Goal: Information Seeking & Learning: Learn about a topic

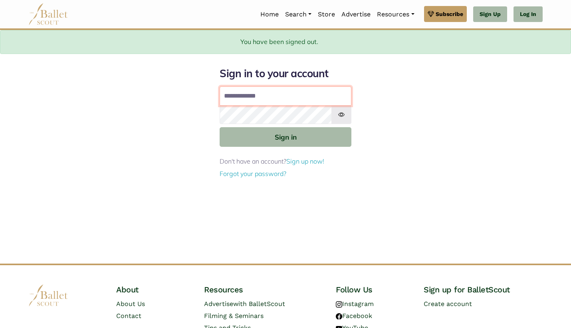
type input "**********"
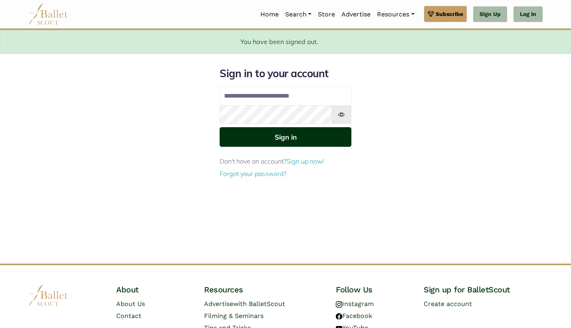
click at [294, 142] on button "Sign in" at bounding box center [286, 137] width 132 height 20
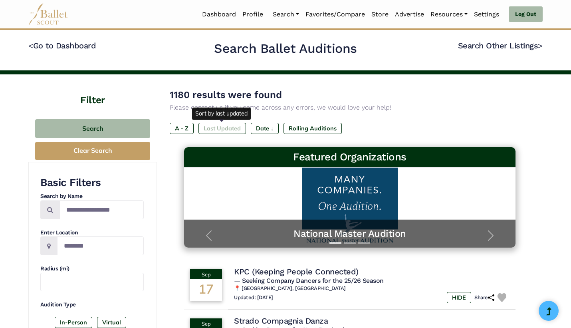
click at [226, 129] on label "Last Updated" at bounding box center [223, 128] width 48 height 11
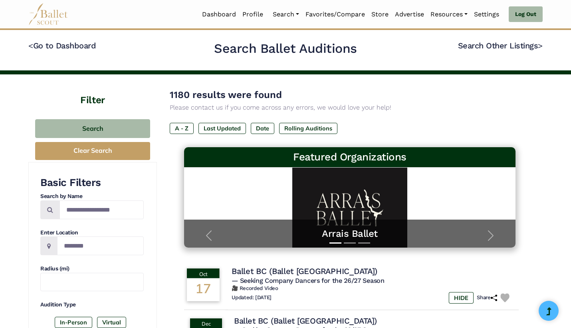
click at [507, 294] on img at bounding box center [505, 297] width 9 height 9
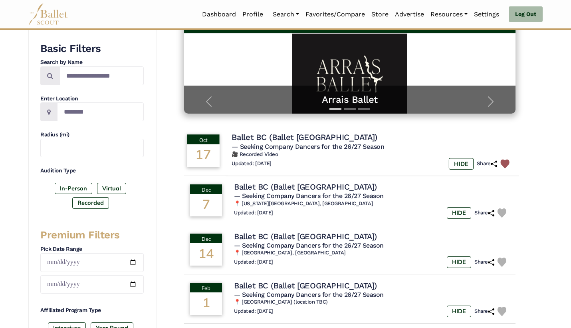
scroll to position [135, 0]
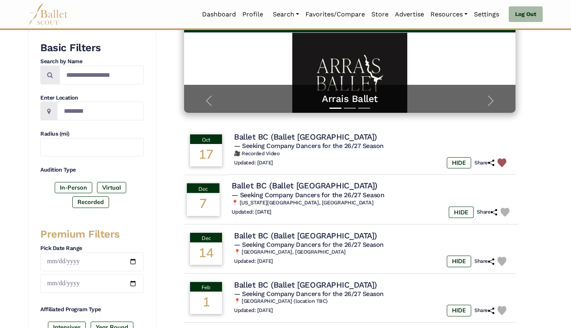
click at [507, 211] on img at bounding box center [505, 211] width 9 height 9
click at [508, 260] on img at bounding box center [505, 261] width 9 height 9
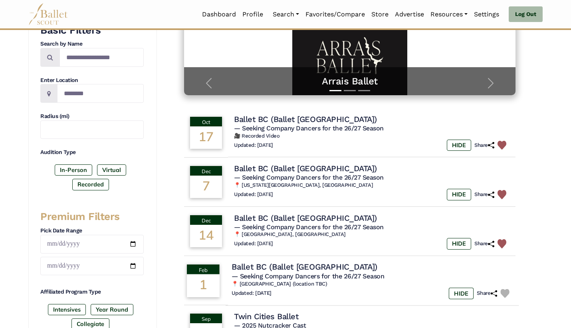
scroll to position [153, 0]
click at [507, 288] on img at bounding box center [505, 292] width 9 height 9
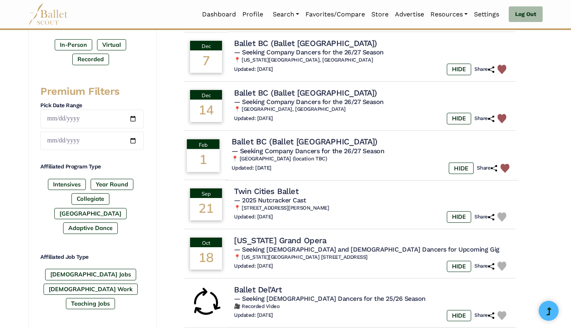
scroll to position [279, 0]
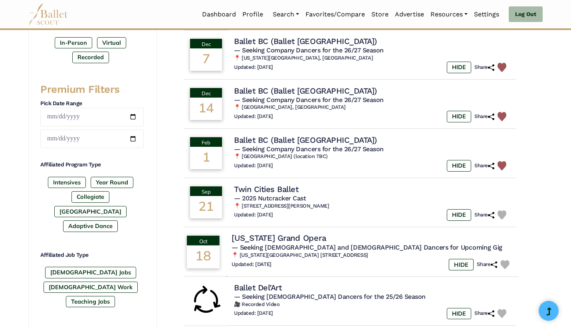
click at [504, 260] on img at bounding box center [505, 264] width 9 height 9
click at [372, 237] on div "Florida Grand Opera" at bounding box center [372, 238] width 281 height 11
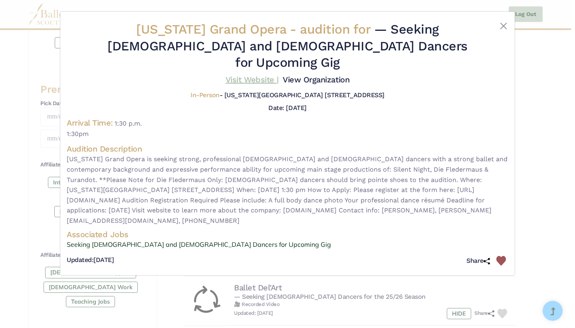
click at [254, 75] on link "Visit Website |" at bounding box center [252, 80] width 53 height 10
click at [529, 201] on div "Florida Grand Opera - audition for — Seeking Male and Female Dancers for Upcomi…" at bounding box center [287, 164] width 575 height 328
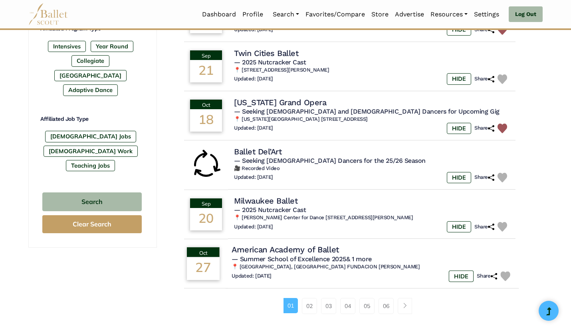
scroll to position [435, 0]
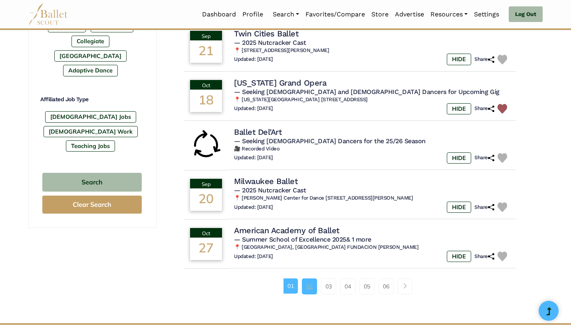
click at [313, 281] on link "02" at bounding box center [309, 286] width 15 height 16
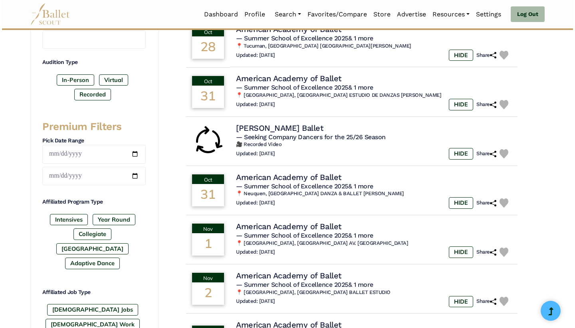
scroll to position [243, 0]
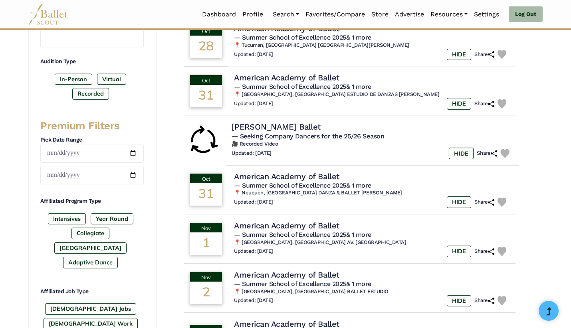
click at [340, 137] on h5 "— Seeking Company Dancers for the 25/26 Season" at bounding box center [372, 136] width 281 height 8
click at [340, 143] on h6 "🎥 Recorded Video" at bounding box center [372, 143] width 281 height 7
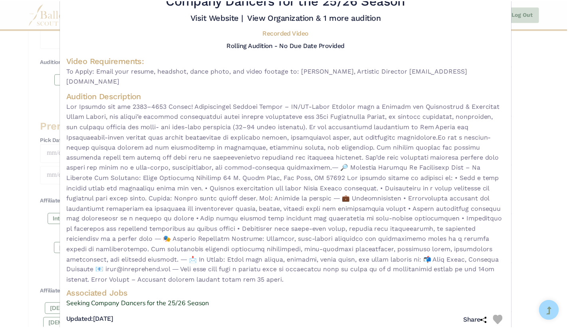
scroll to position [45, 0]
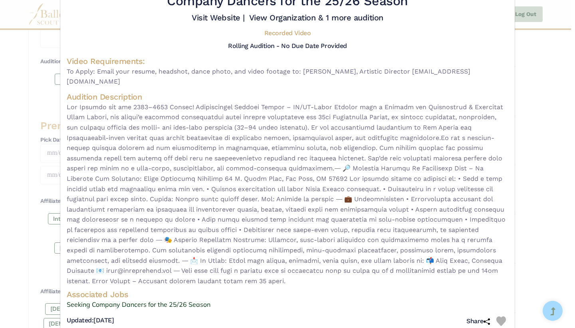
click at [498, 316] on img at bounding box center [502, 321] width 10 height 10
click at [531, 251] on div "Roxey Ballet - video audition for — Seeking Company Dancers for the 25/26 Seaso…" at bounding box center [287, 164] width 575 height 328
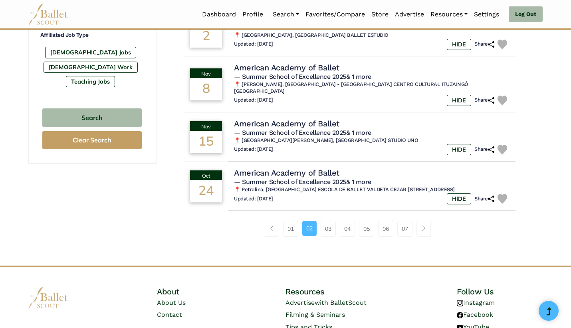
scroll to position [499, 0]
click at [332, 221] on link "03" at bounding box center [328, 229] width 15 height 16
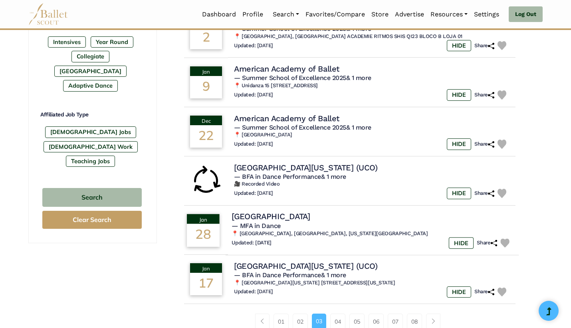
scroll to position [423, 0]
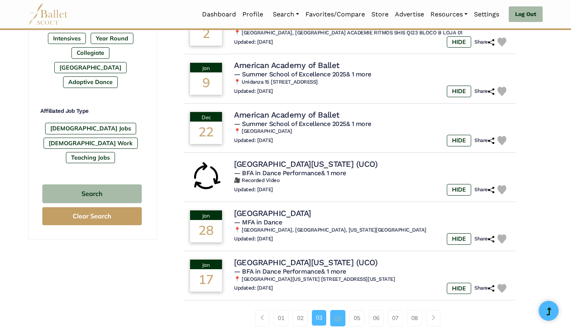
click at [336, 310] on link "04" at bounding box center [337, 318] width 15 height 16
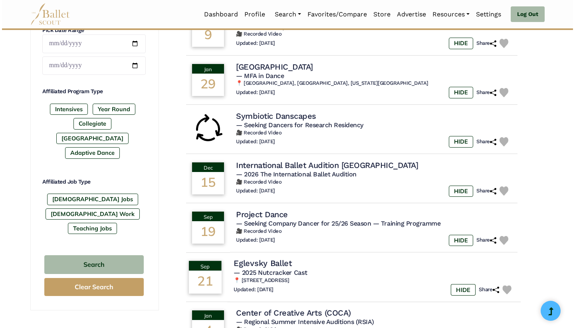
scroll to position [353, 0]
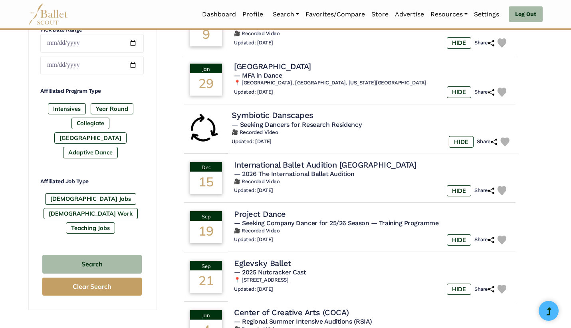
click at [337, 136] on div "Updated: Sept. 17, 2025 HIDE Share" at bounding box center [372, 142] width 281 height 12
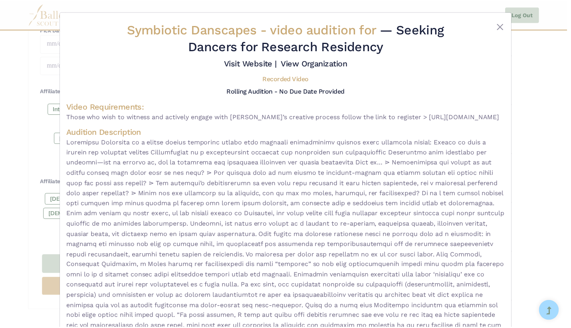
scroll to position [0, 0]
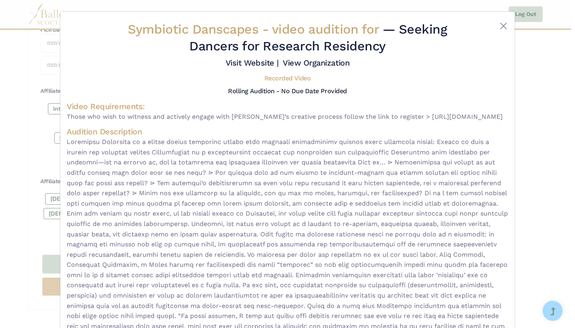
click at [539, 158] on div "Symbiotic Danscapes - video audition for — Seeking Dancers for Research Residen…" at bounding box center [287, 164] width 575 height 328
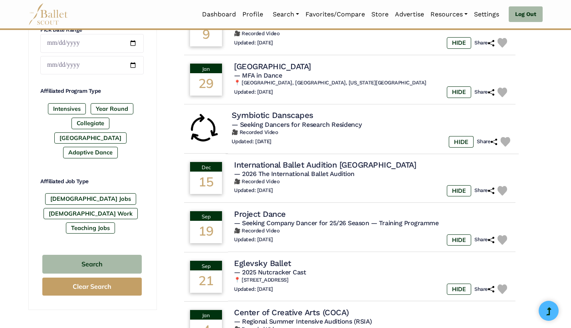
click at [506, 137] on img at bounding box center [506, 142] width 10 height 10
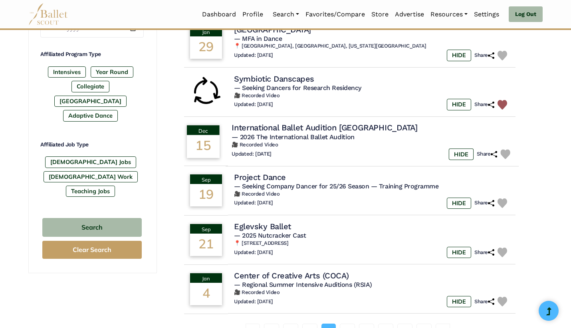
scroll to position [391, 0]
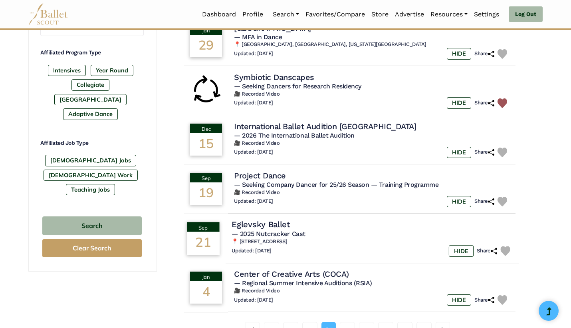
click at [393, 238] on h6 "📍 700 Hicksville Rd, Bethpage, NY 11714" at bounding box center [372, 241] width 281 height 7
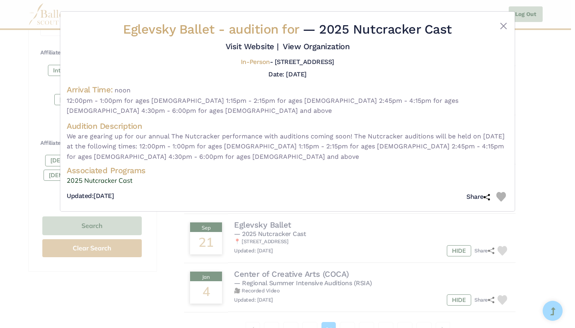
click at [558, 201] on div "Eglevsky Ballet - audition for — 2025 Nutcracker Cast Visit Website | View Orga…" at bounding box center [287, 164] width 575 height 328
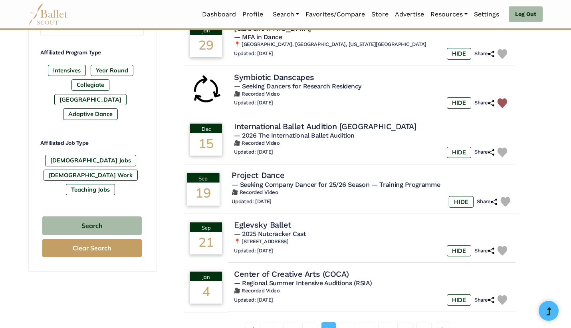
click at [348, 198] on div "Updated: Sept. 17, 2025 HIDE Share" at bounding box center [372, 202] width 281 height 12
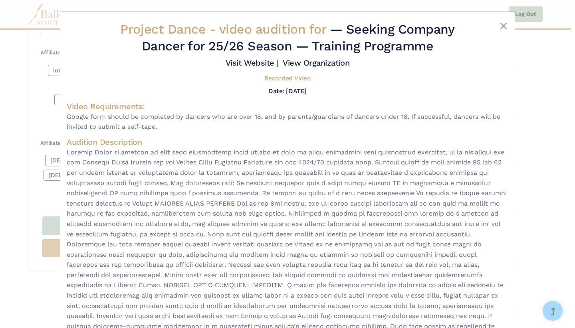
click at [530, 160] on div "Project Dance - video audition for — Seeking Company Dancer for 25/26 Season — …" at bounding box center [287, 164] width 575 height 328
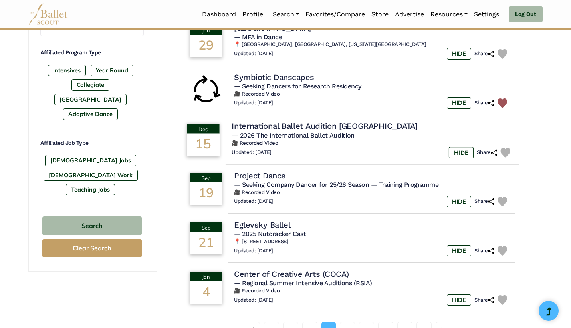
click at [327, 147] on div "Updated: Sept. 17, 2025 HIDE Share" at bounding box center [372, 153] width 281 height 12
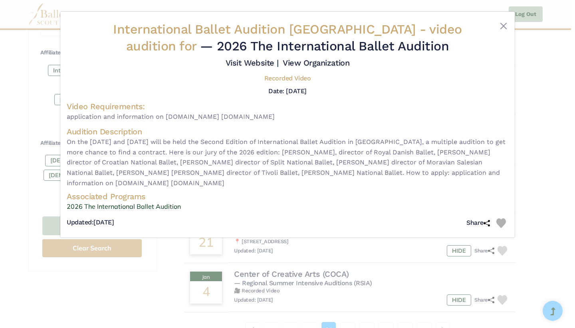
click at [547, 178] on div "International Ballet Audition Milan - video audition for — 2026 The Internation…" at bounding box center [287, 164] width 575 height 328
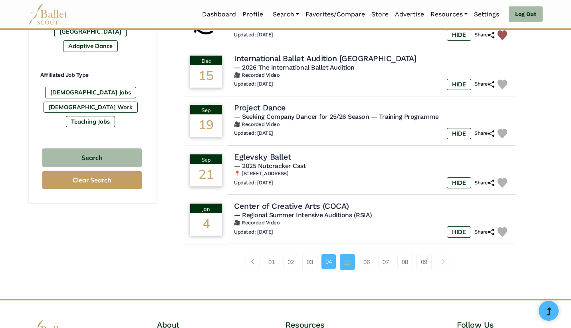
scroll to position [460, 0]
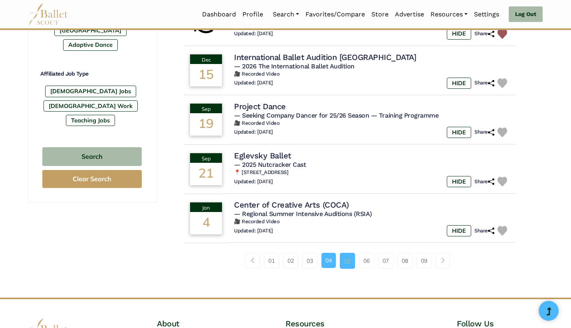
click at [344, 256] on link "05" at bounding box center [347, 261] width 15 height 16
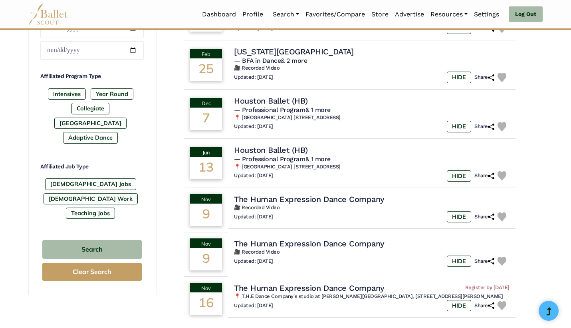
scroll to position [368, 0]
click at [327, 219] on td "The Human Expression Dance Company 🎥 Recorded Video Updated: [DATE] HIDE Share" at bounding box center [372, 208] width 293 height 42
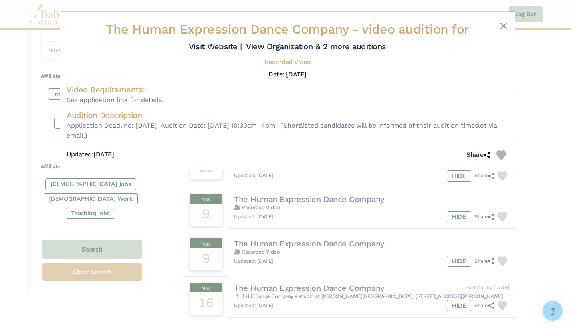
click at [541, 187] on div "The Human Expression Dance Company - video audition for Visit Website |" at bounding box center [287, 164] width 575 height 328
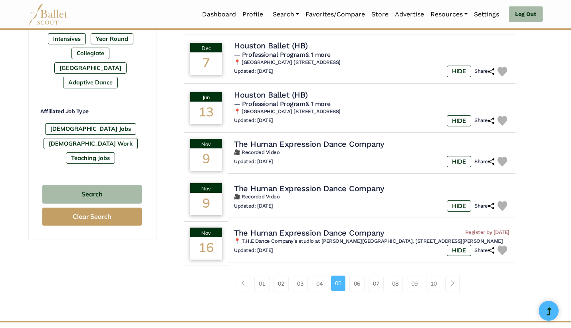
scroll to position [423, 0]
click at [357, 282] on link "06" at bounding box center [357, 283] width 15 height 16
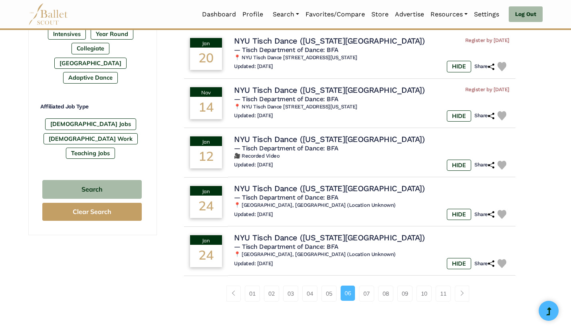
scroll to position [431, 0]
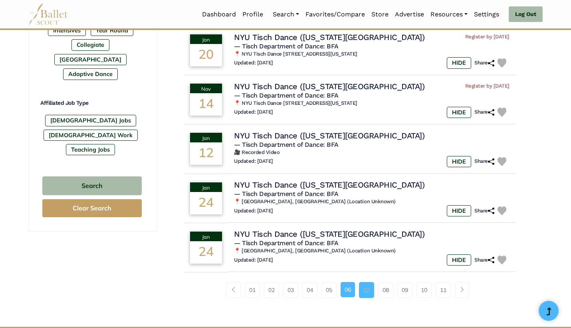
click at [367, 282] on link "07" at bounding box center [366, 290] width 15 height 16
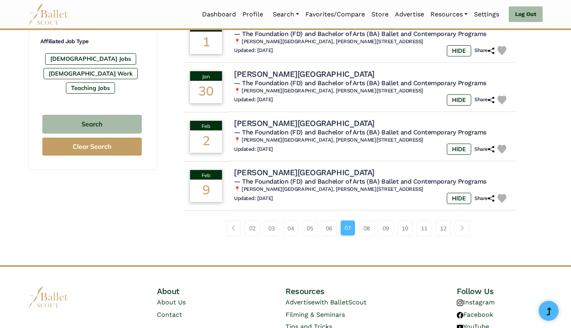
scroll to position [501, 0]
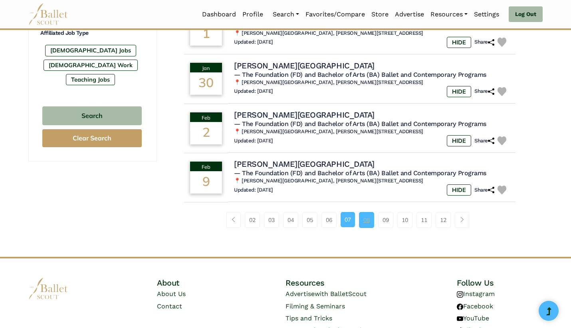
click at [369, 212] on link "08" at bounding box center [366, 220] width 15 height 16
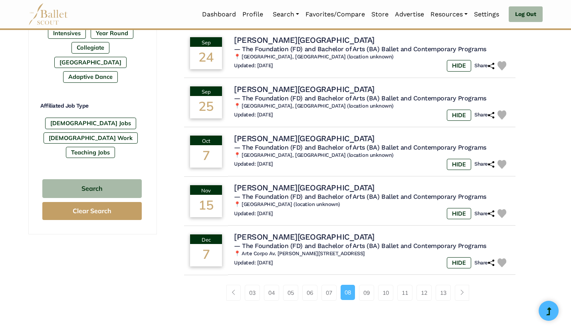
scroll to position [432, 0]
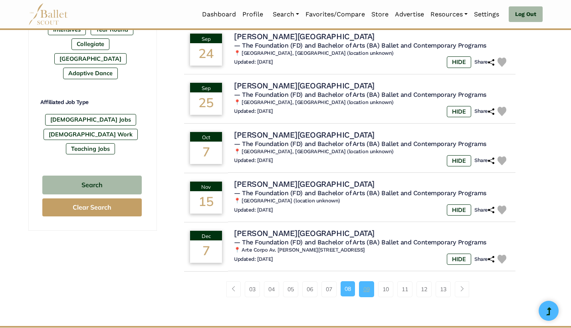
click at [369, 281] on link "09" at bounding box center [366, 289] width 15 height 16
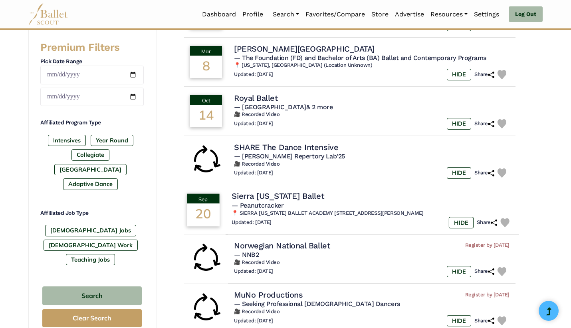
scroll to position [322, 0]
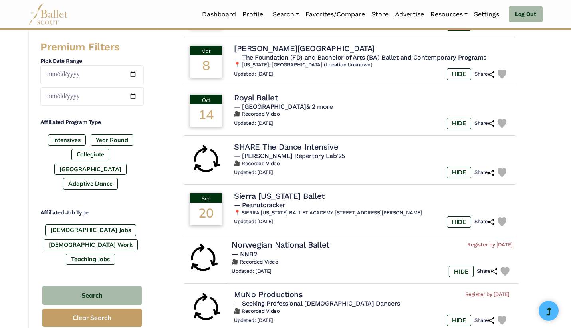
click at [506, 267] on img at bounding box center [505, 271] width 9 height 9
click at [360, 259] on h6 "🎥 Recorded Video" at bounding box center [372, 262] width 281 height 7
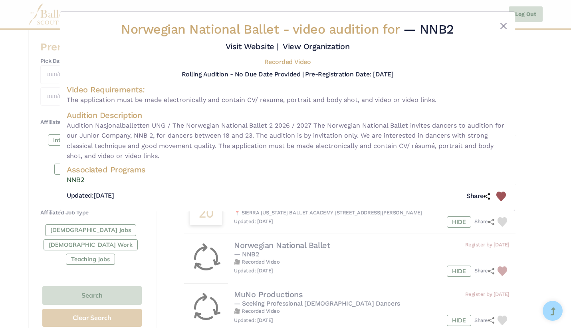
click at [519, 138] on div "Norwegian National Ballet - video audition for — NNB2 Visit Website | View Orga…" at bounding box center [287, 164] width 575 height 328
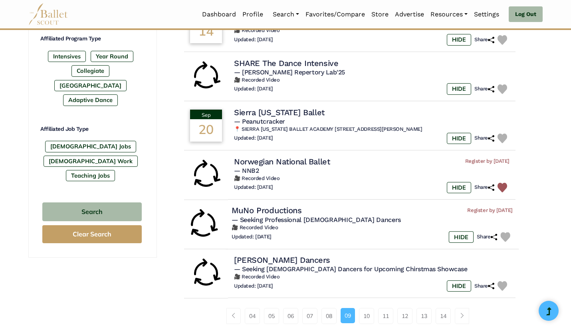
scroll to position [409, 0]
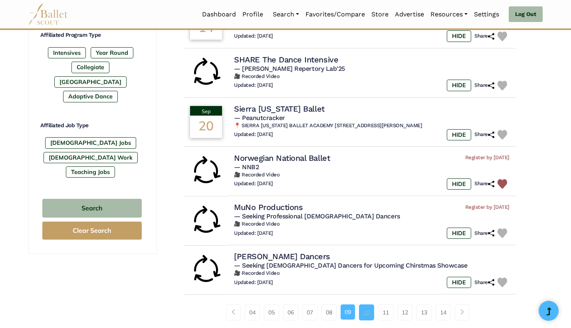
click at [366, 304] on link "10" at bounding box center [366, 312] width 15 height 16
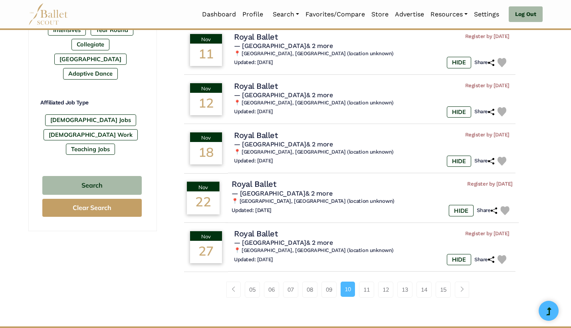
scroll to position [432, 0]
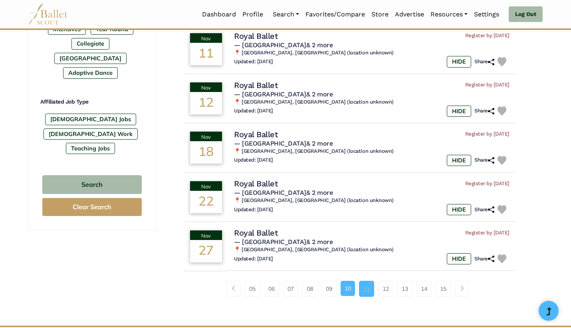
click at [369, 285] on link "11" at bounding box center [366, 288] width 15 height 16
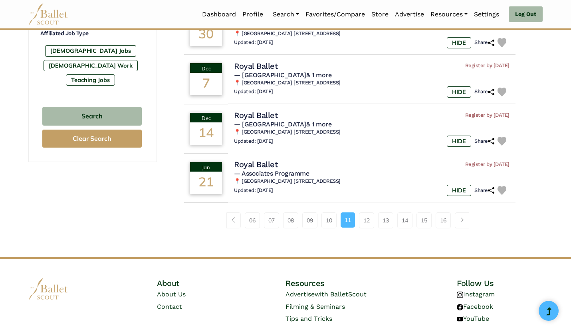
scroll to position [501, 0]
click at [365, 218] on link "12" at bounding box center [366, 220] width 15 height 16
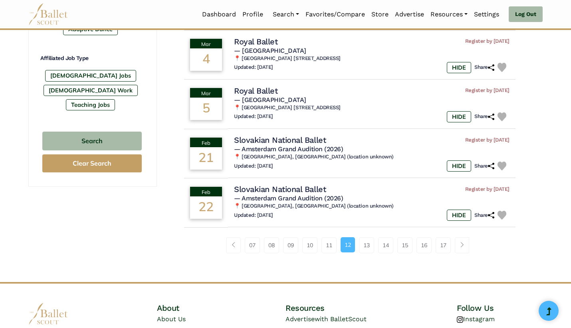
scroll to position [476, 0]
click at [363, 241] on link "13" at bounding box center [366, 245] width 15 height 16
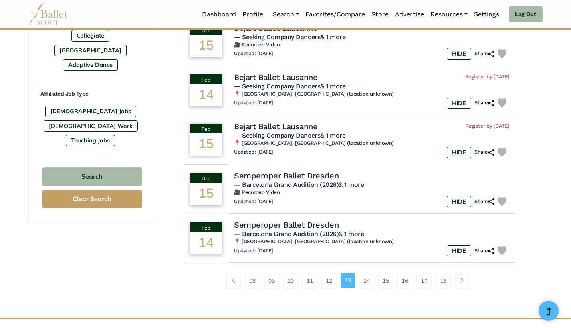
scroll to position [440, 0]
click at [367, 276] on link "14" at bounding box center [366, 281] width 15 height 16
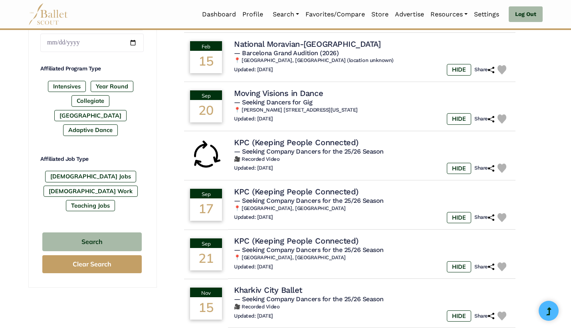
scroll to position [382, 0]
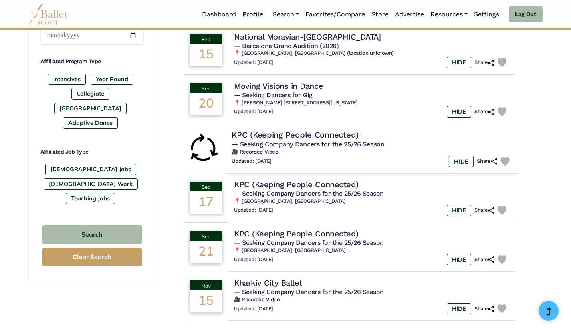
click at [371, 160] on div "Updated: Sept. 15, 2025 HIDE Share" at bounding box center [372, 161] width 281 height 12
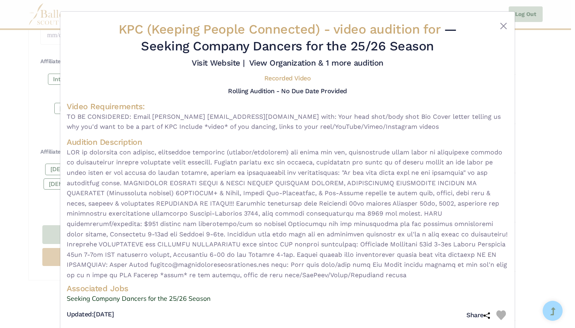
click at [531, 212] on div "KPC (Keeping People Connected) - video audition for — Seeking Company Dancers f…" at bounding box center [287, 164] width 575 height 328
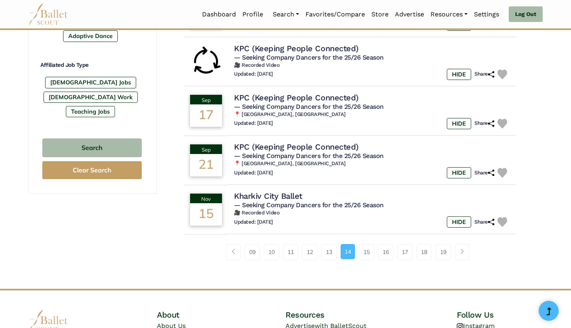
scroll to position [469, 0]
click at [354, 217] on div "Updated: Sept. 15, 2025 HIDE Share" at bounding box center [372, 222] width 281 height 12
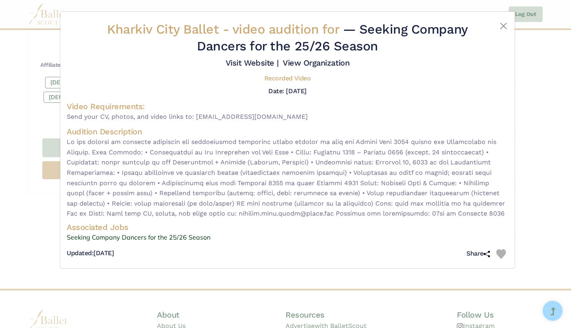
click at [504, 249] on img at bounding box center [502, 254] width 10 height 10
click at [538, 223] on div "Kharkiv City Ballet - video audition for — Seeking Company Dancers for the 25/2…" at bounding box center [287, 164] width 575 height 328
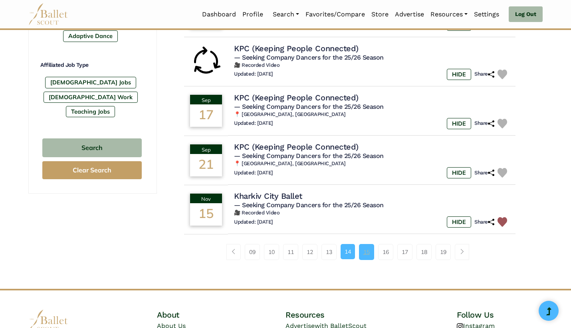
click at [360, 245] on link "15" at bounding box center [366, 252] width 15 height 16
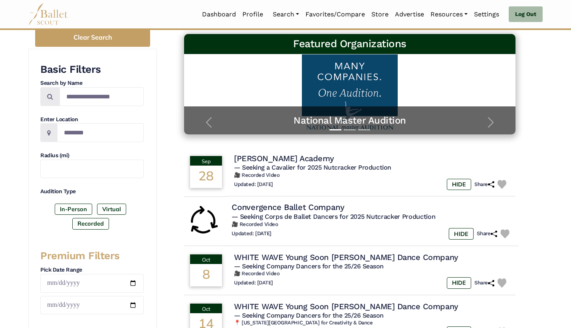
scroll to position [113, 0]
click at [333, 231] on div "Updated: [DATE] HIDE Share" at bounding box center [372, 234] width 281 height 12
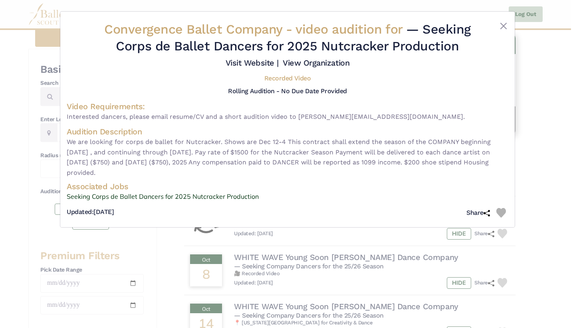
click at [503, 208] on img at bounding box center [502, 213] width 10 height 10
click at [548, 196] on div "Convergence Ballet Company - video audition for — Seeking Corps de Ballet Dance…" at bounding box center [287, 164] width 575 height 328
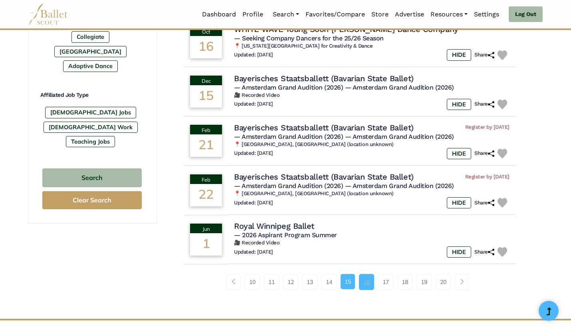
scroll to position [440, 0]
click at [368, 277] on link "16" at bounding box center [366, 281] width 15 height 16
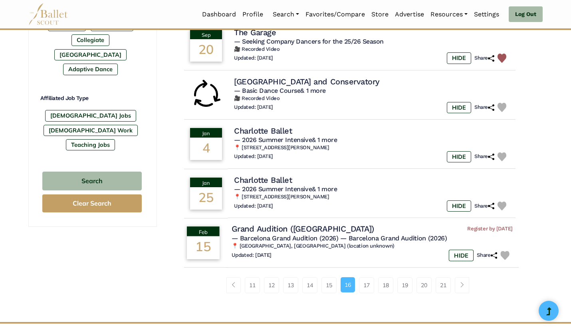
scroll to position [435, 0]
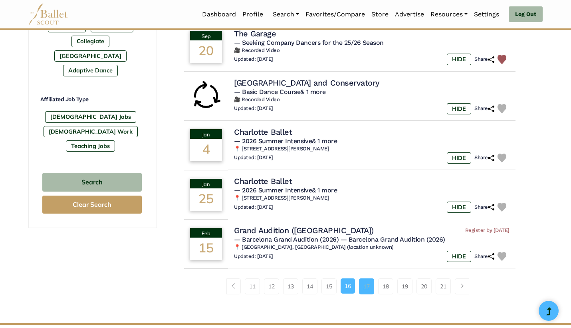
click at [365, 278] on link "17" at bounding box center [366, 286] width 15 height 16
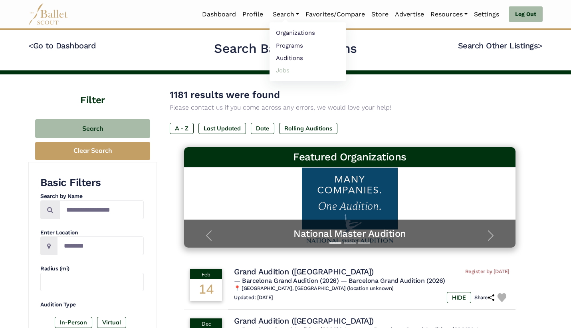
click at [294, 70] on link "Jobs" at bounding box center [308, 70] width 77 height 12
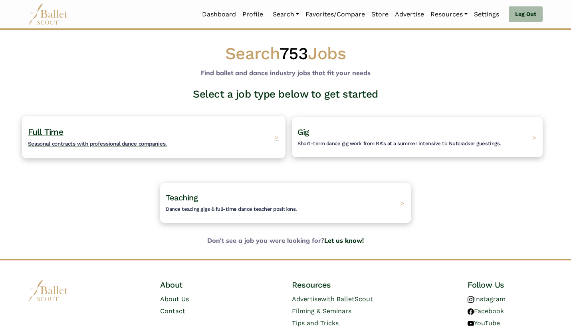
click at [230, 135] on div "Full Time Seasonal contracts with professional dance companies. >" at bounding box center [153, 137] width 263 height 42
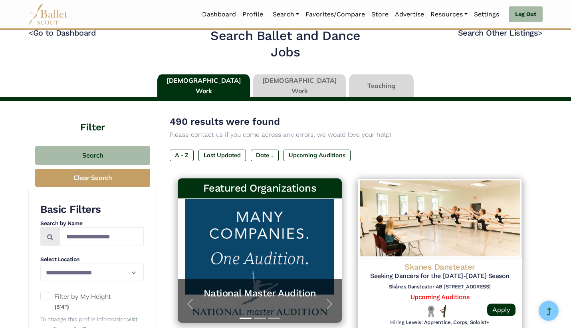
scroll to position [14, 0]
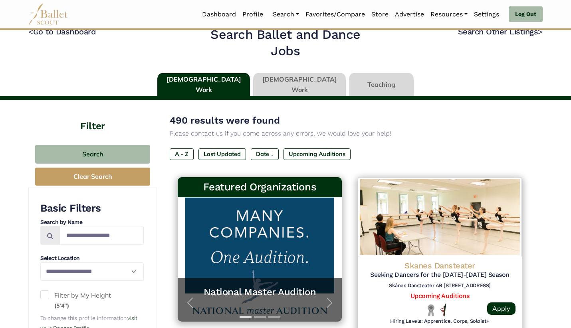
click at [222, 159] on div "A - Z Last Updated Date ↓ Upcoming Auditions" at bounding box center [350, 155] width 360 height 14
click at [222, 153] on label "Last Updated" at bounding box center [223, 153] width 48 height 11
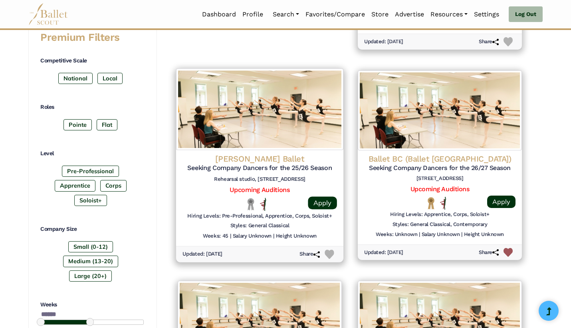
scroll to position [333, 0]
click at [328, 249] on img at bounding box center [329, 253] width 9 height 9
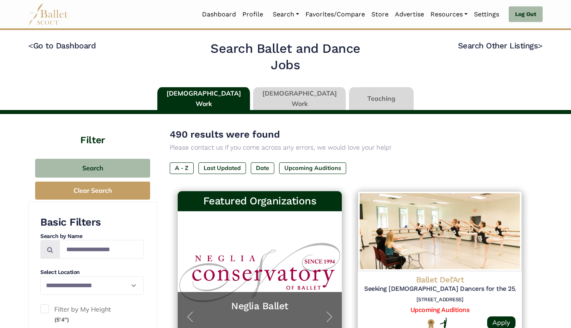
scroll to position [0, 0]
click at [273, 102] on link at bounding box center [299, 98] width 93 height 23
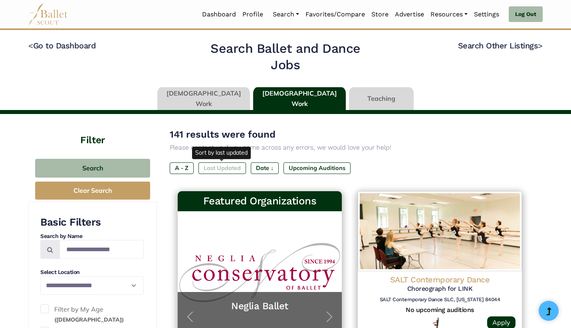
click at [233, 165] on label "Last Updated" at bounding box center [223, 167] width 48 height 11
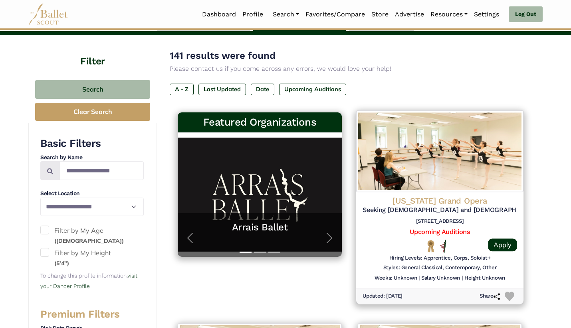
scroll to position [18, 0]
click at [512, 294] on img at bounding box center [509, 295] width 9 height 9
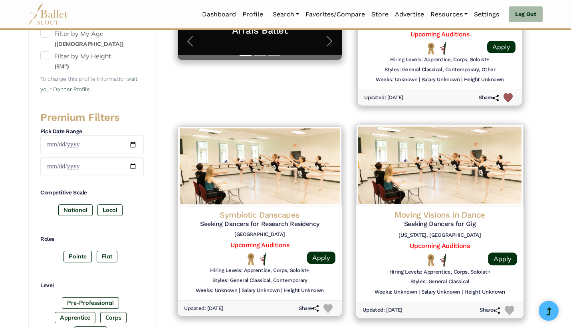
scroll to position [278, 0]
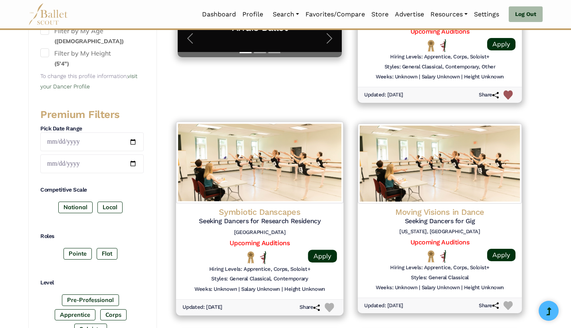
click at [330, 302] on img at bounding box center [329, 306] width 9 height 9
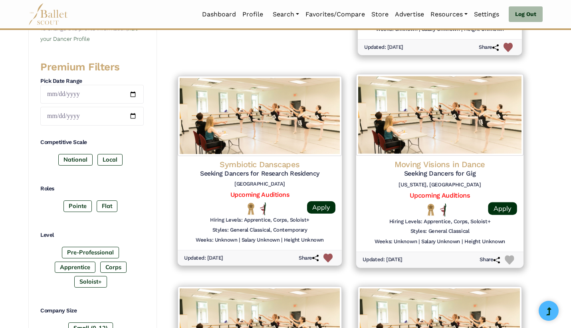
scroll to position [340, 0]
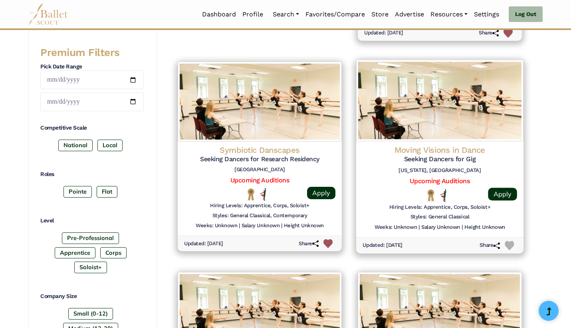
click at [512, 241] on img at bounding box center [509, 245] width 9 height 9
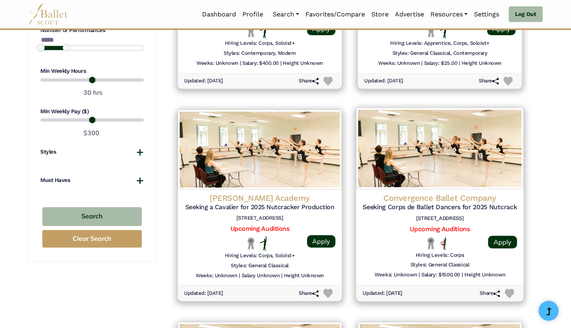
scroll to position [718, 0]
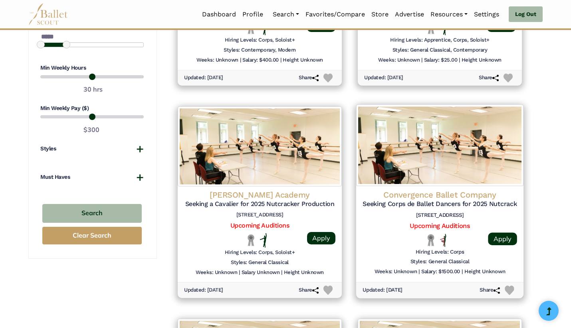
click at [511, 285] on img at bounding box center [509, 289] width 9 height 9
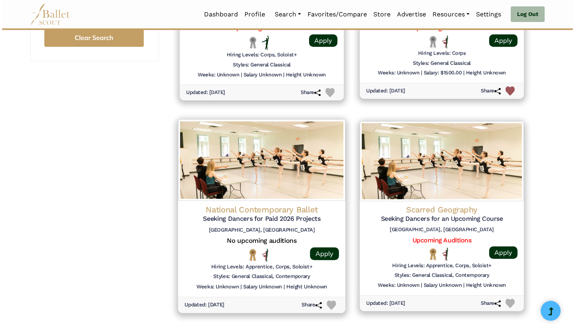
scroll to position [916, 0]
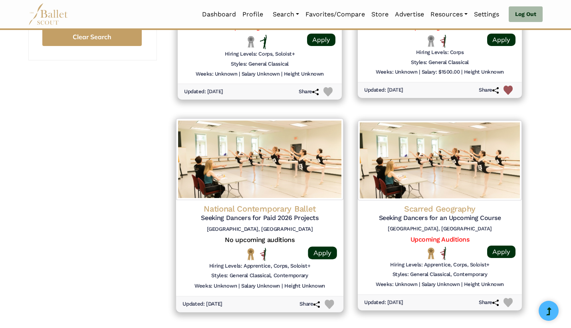
click at [331, 299] on img at bounding box center [329, 303] width 9 height 9
click at [326, 214] on h5 "Seeking Dancers for Paid 2026 Projects" at bounding box center [260, 218] width 155 height 8
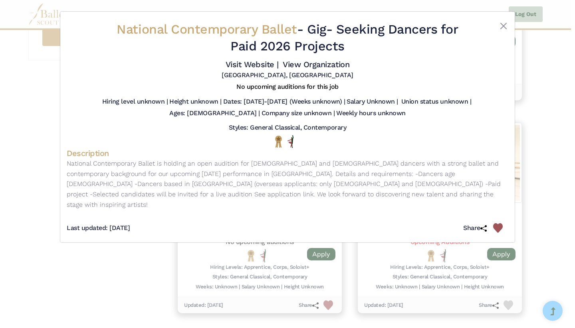
click at [499, 223] on img at bounding box center [498, 228] width 10 height 10
click at [544, 197] on div "National Contemporary Ballet - Gig - Seeking Dancers for Paid 2026 Projects Vis…" at bounding box center [287, 164] width 575 height 328
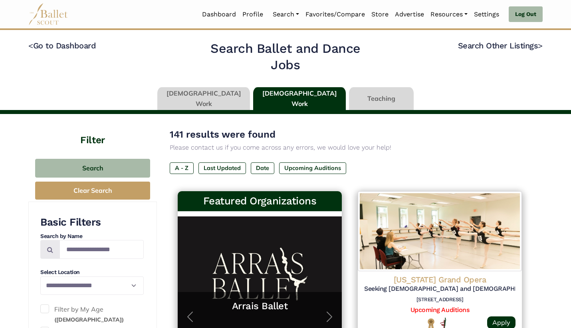
scroll to position [0, 0]
